Goal: Obtain resource: Obtain resource

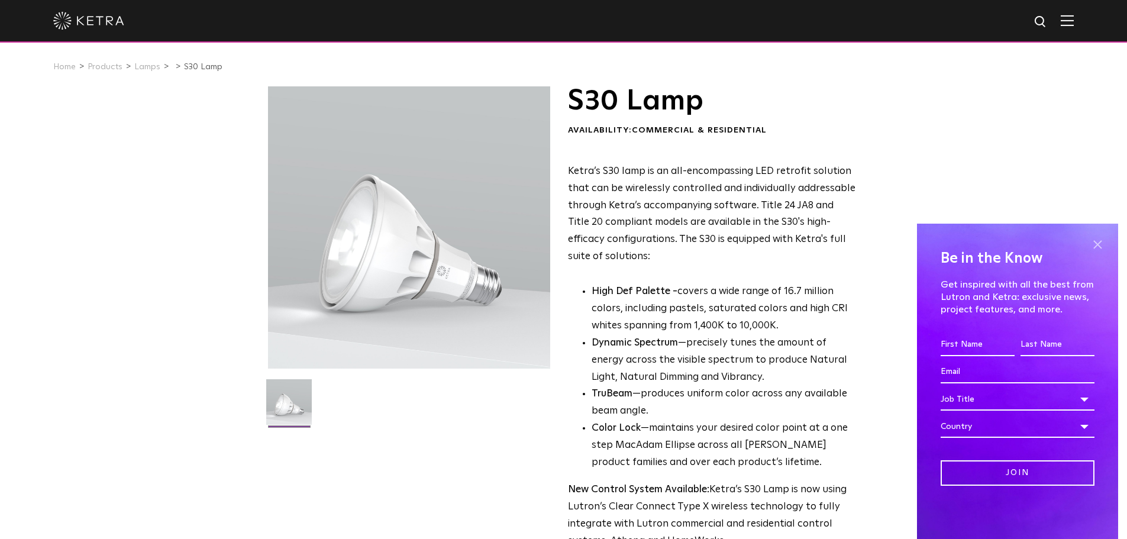
click at [1096, 240] on span at bounding box center [1097, 244] width 18 height 18
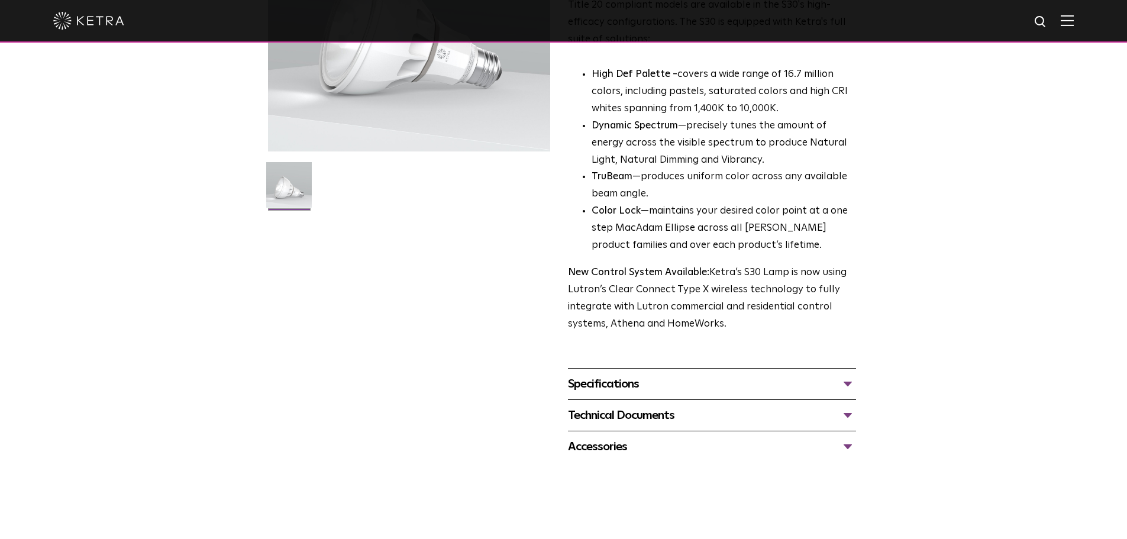
scroll to position [473, 0]
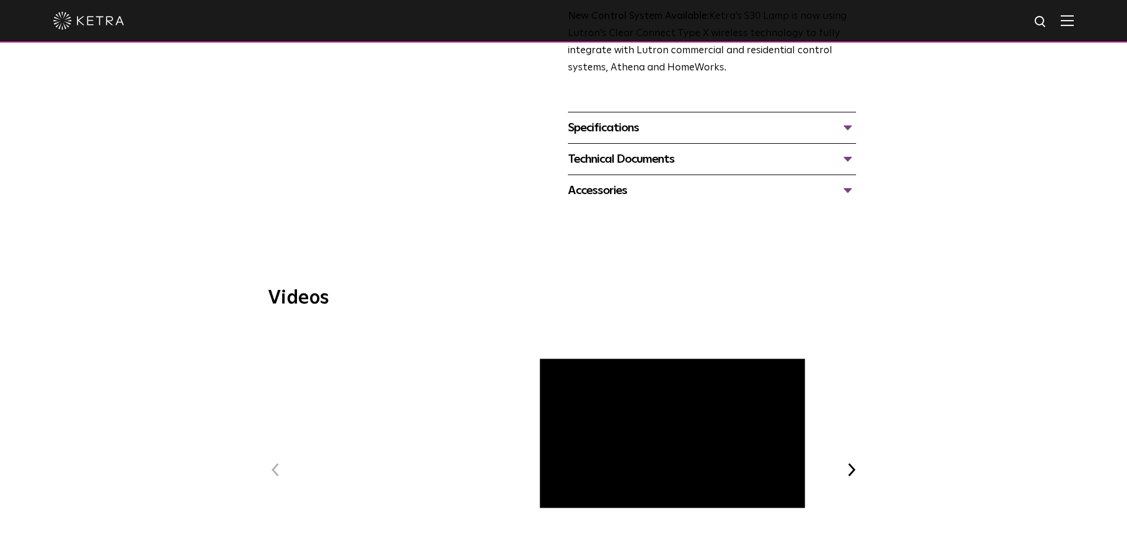
click at [843, 154] on div "Technical Documents" at bounding box center [712, 159] width 288 height 19
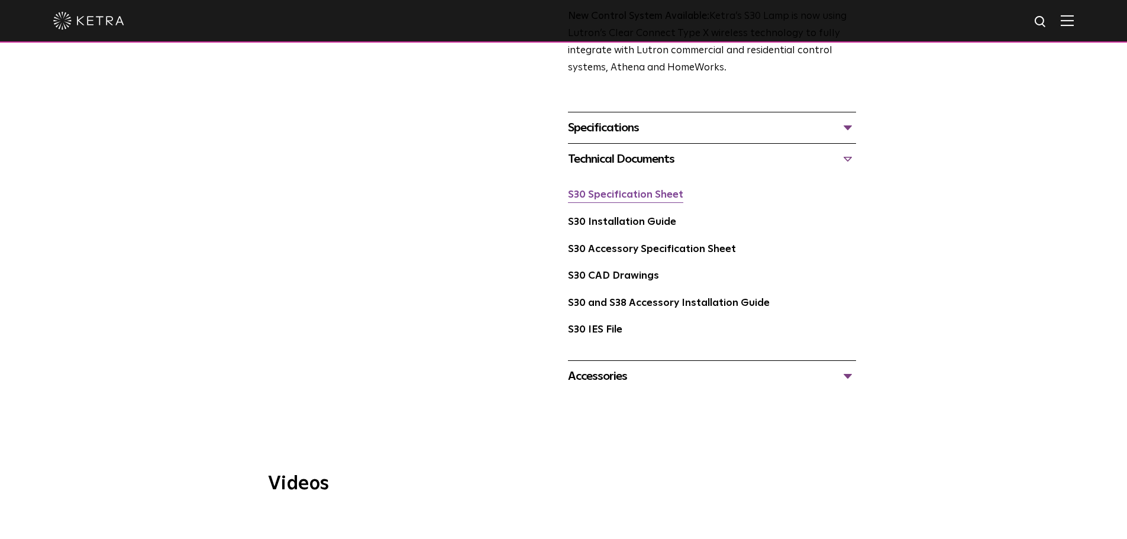
click at [628, 195] on link "S30 Specification Sheet" at bounding box center [625, 195] width 115 height 10
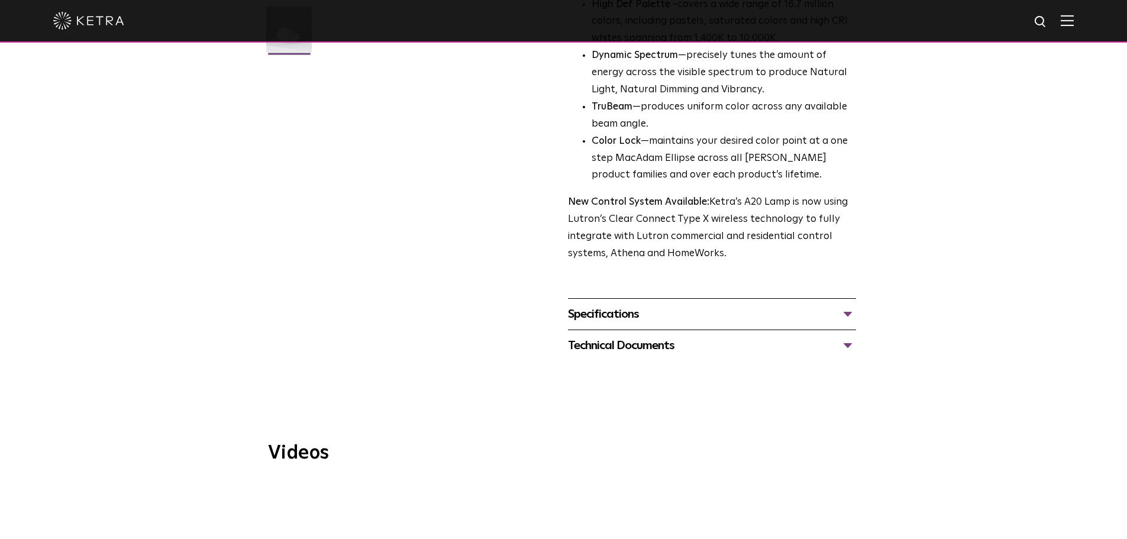
scroll to position [473, 0]
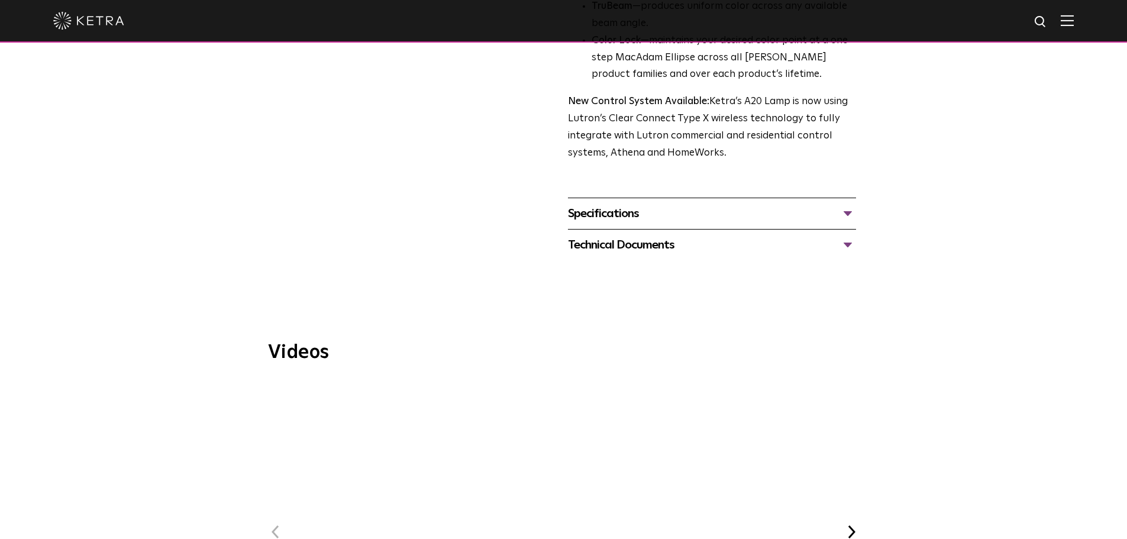
click at [847, 235] on div "Technical Documents" at bounding box center [712, 244] width 288 height 19
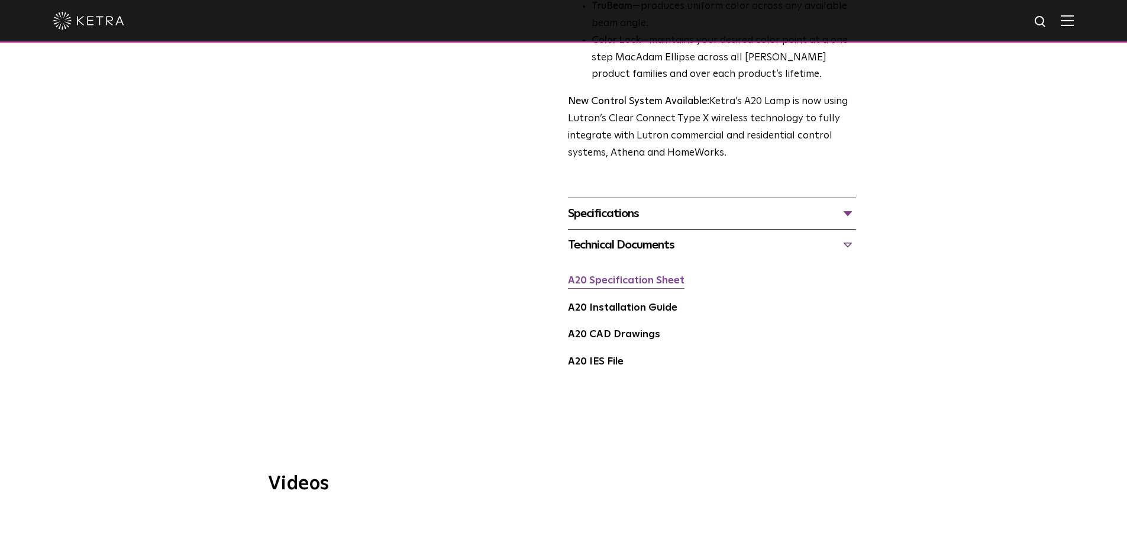
click at [616, 276] on link "A20 Specification Sheet" at bounding box center [626, 281] width 116 height 10
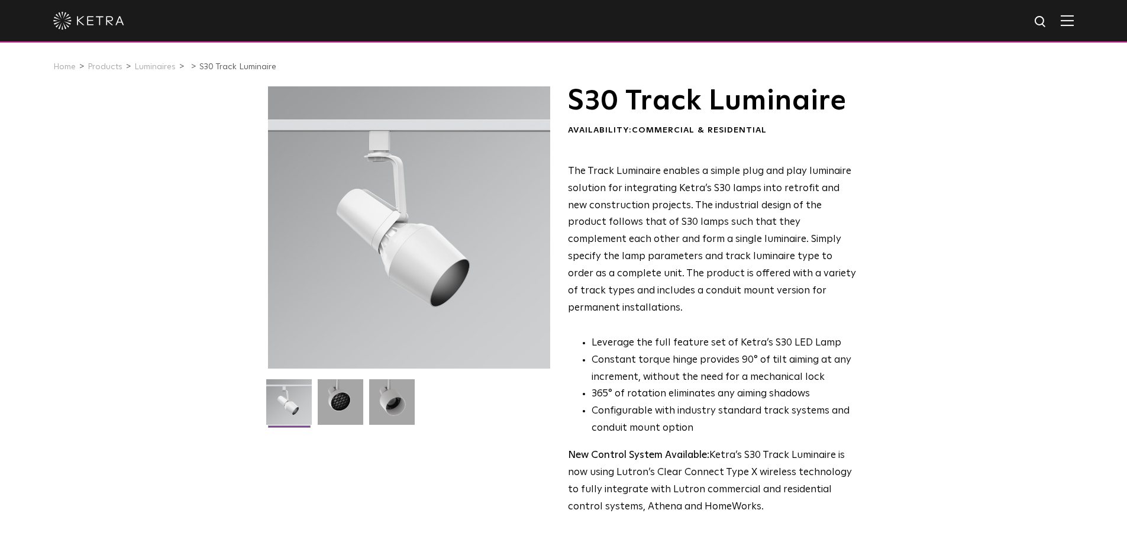
scroll to position [237, 0]
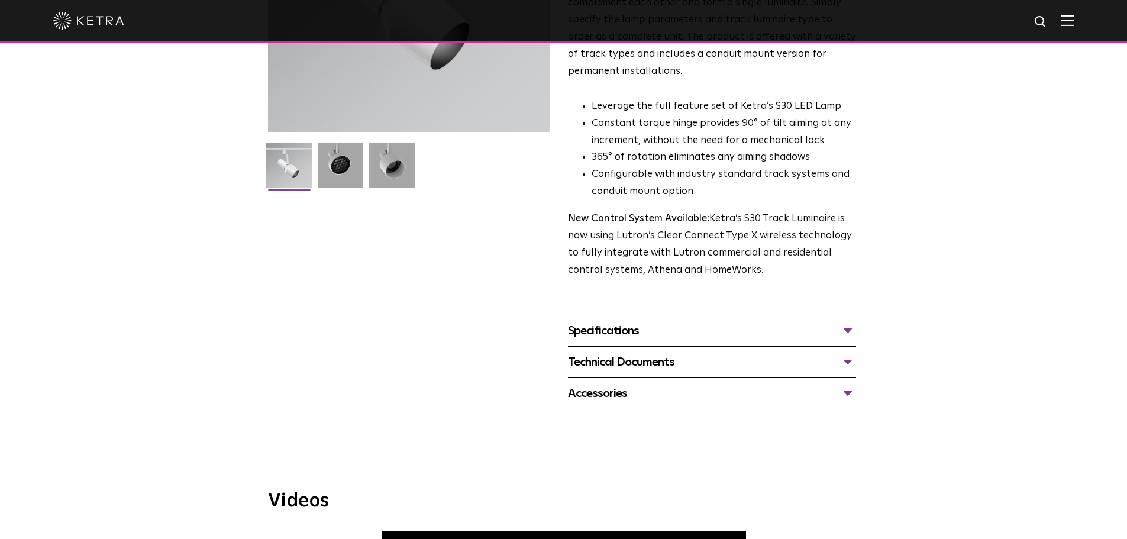
click at [841, 321] on div "Specifications" at bounding box center [712, 330] width 288 height 19
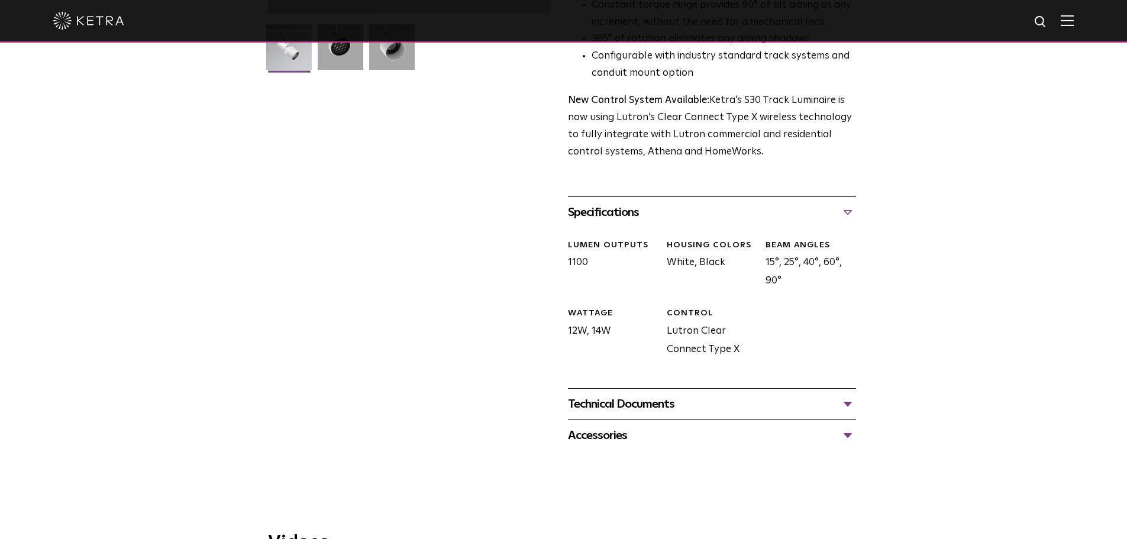
scroll to position [473, 0]
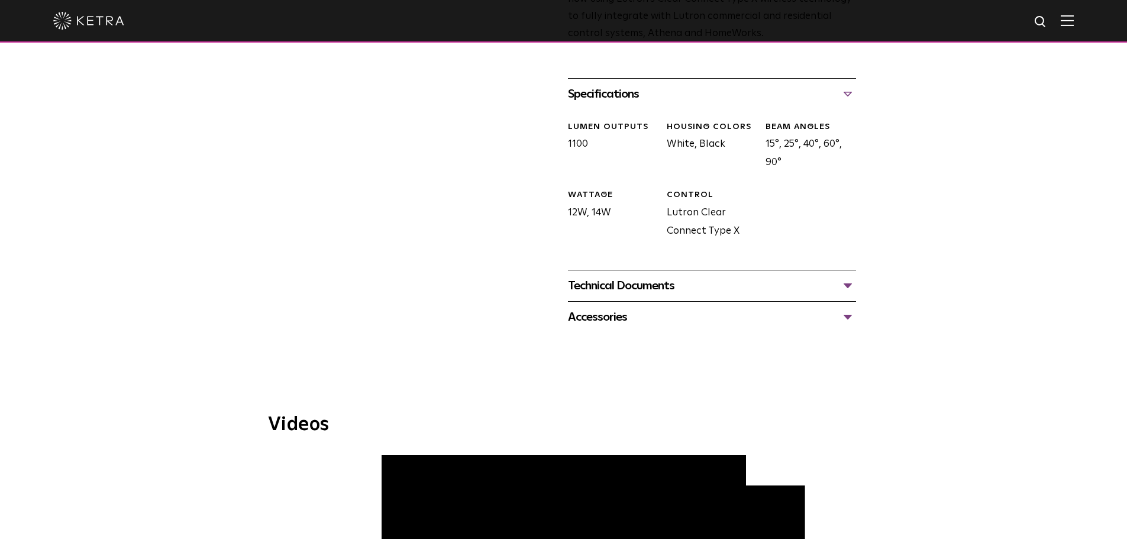
click at [849, 276] on div "Technical Documents" at bounding box center [712, 285] width 288 height 19
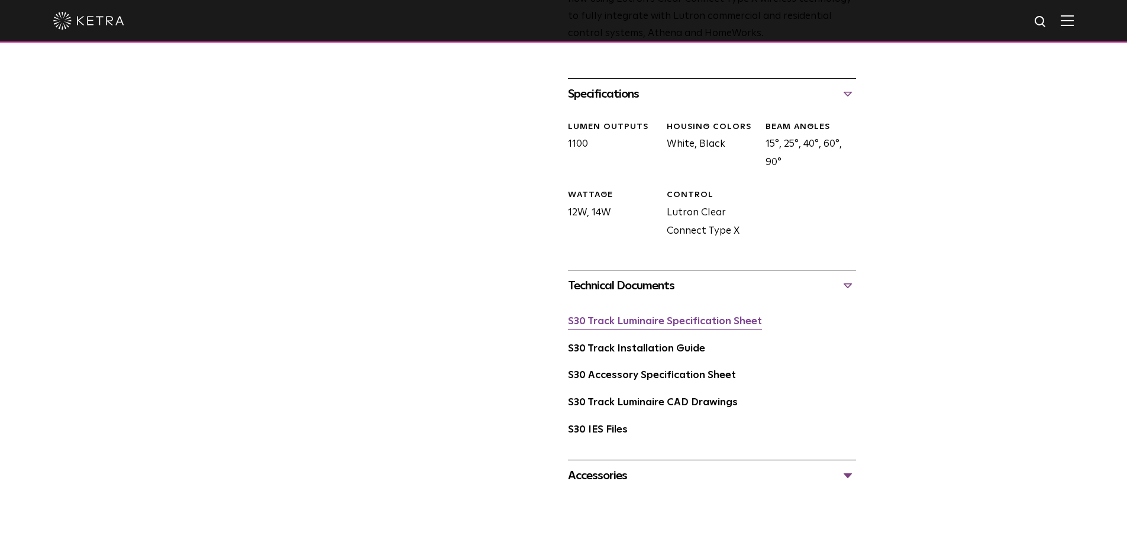
click at [650, 316] on link "S30 Track Luminaire Specification Sheet" at bounding box center [665, 321] width 194 height 10
